Goal: Task Accomplishment & Management: Manage account settings

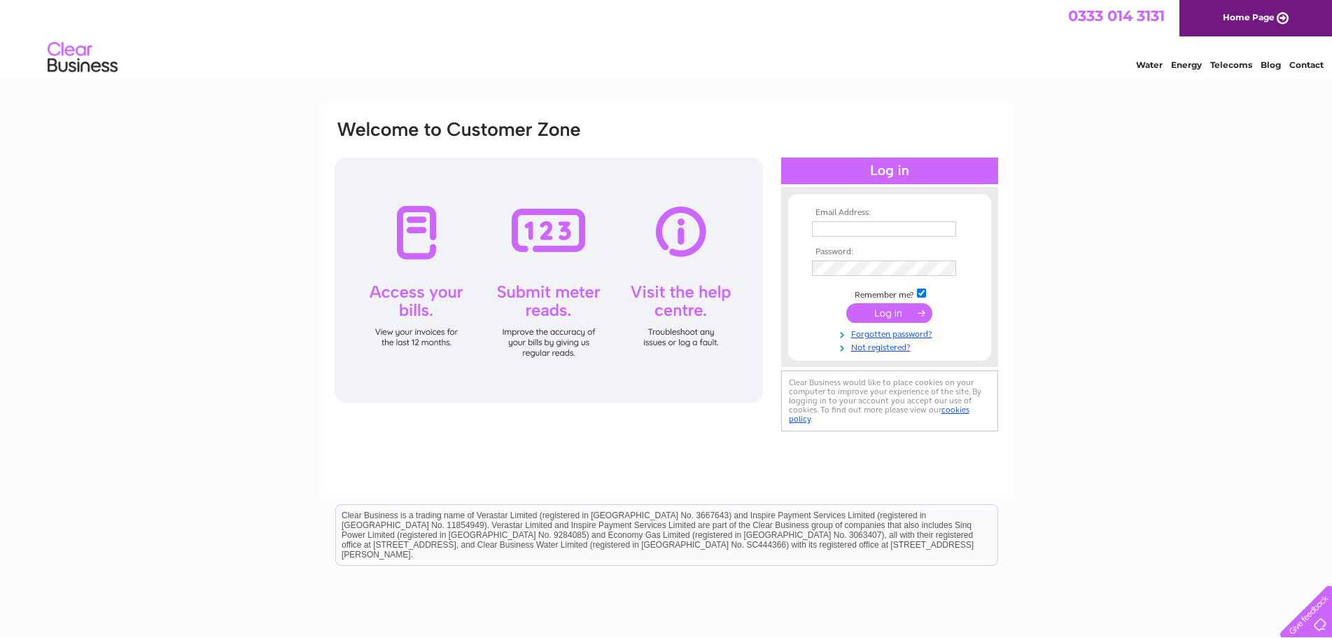
type input "[PERSON_NAME][EMAIL_ADDRESS][DOMAIN_NAME]"
click at [809, 310] on input "submit" at bounding box center [889, 313] width 86 height 20
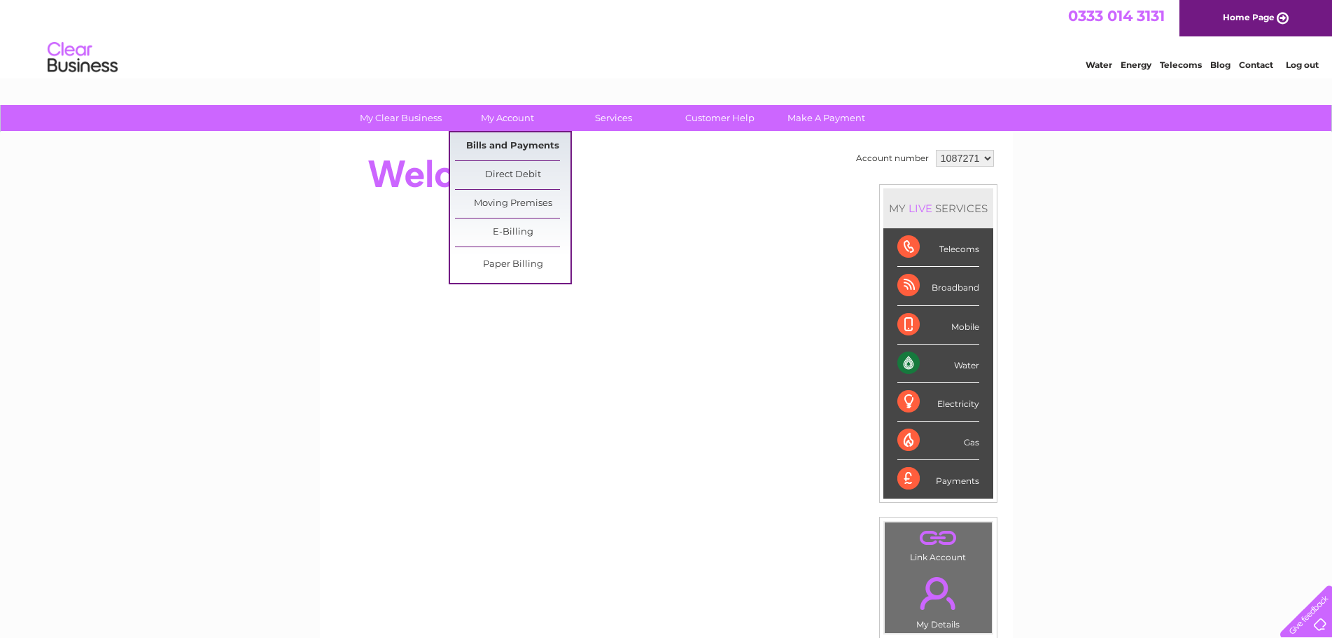
drag, startPoint x: 518, startPoint y: 146, endPoint x: 529, endPoint y: 139, distance: 12.6
click at [518, 146] on link "Bills and Payments" at bounding box center [513, 146] width 116 height 28
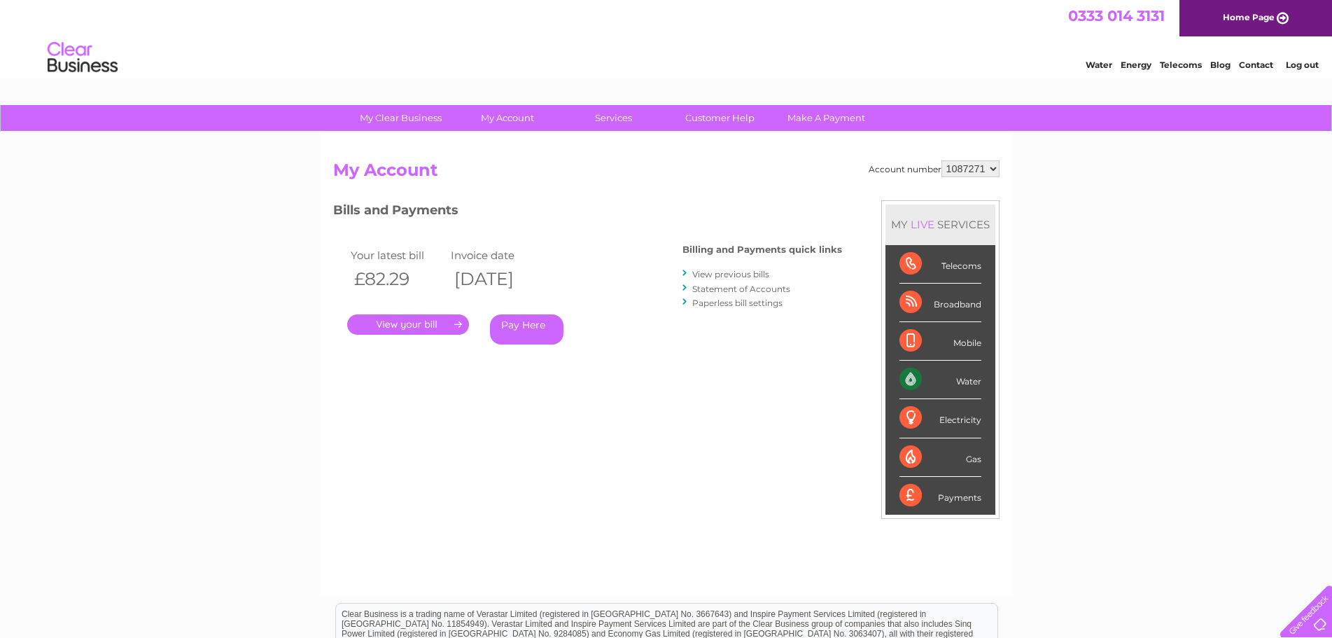
click at [435, 327] on link "." at bounding box center [408, 324] width 122 height 20
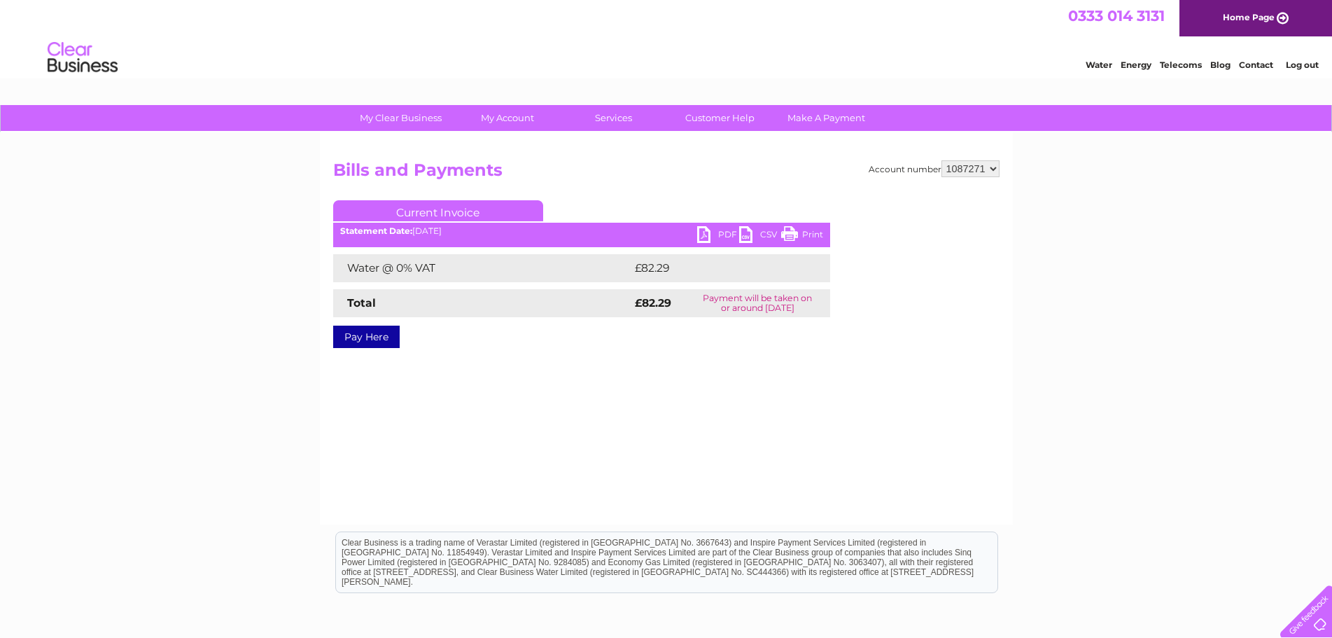
click at [714, 232] on link "PDF" at bounding box center [718, 236] width 42 height 20
